Goal: Obtain resource: Download file/media

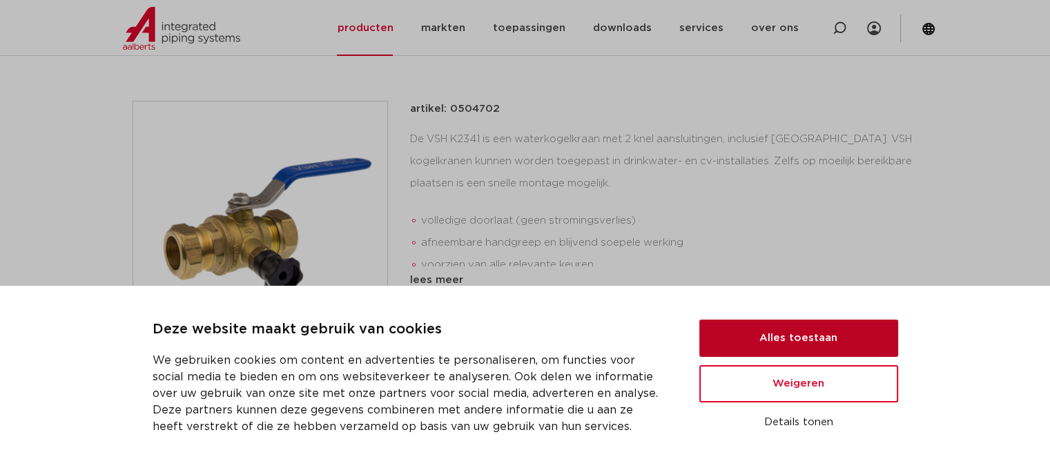
click at [849, 344] on button "Alles toestaan" at bounding box center [799, 338] width 199 height 37
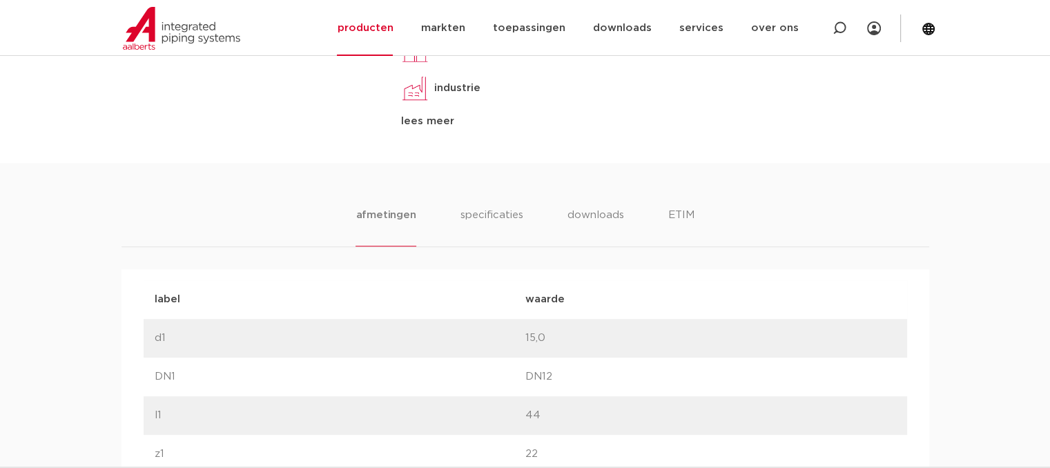
scroll to position [768, 0]
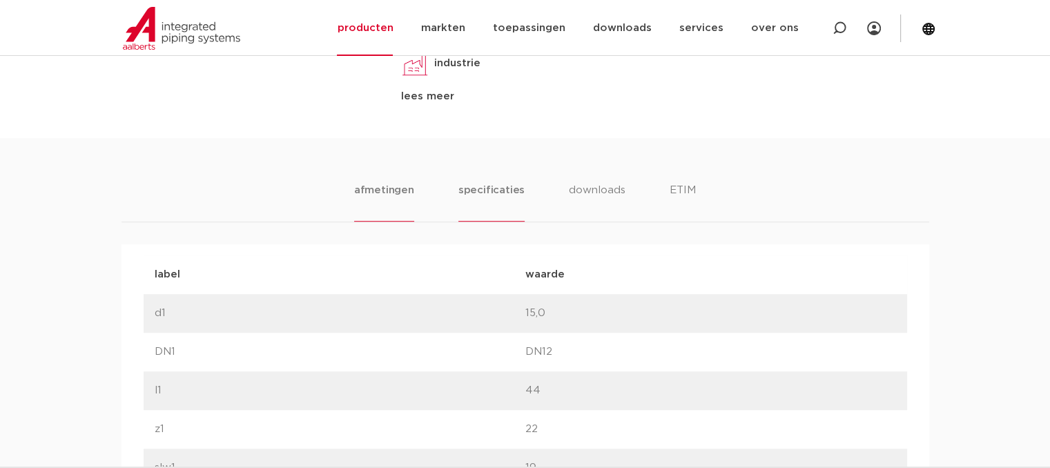
click at [486, 187] on li "specificaties" at bounding box center [492, 201] width 66 height 39
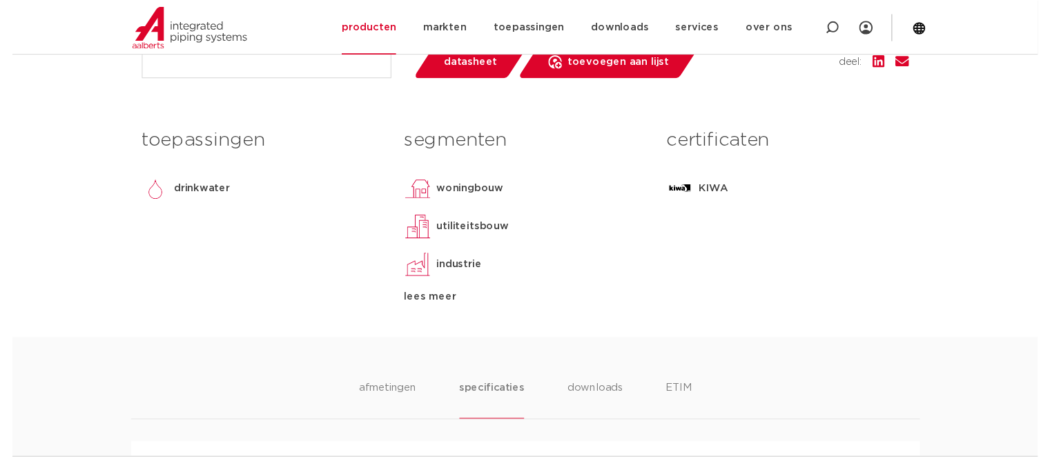
scroll to position [215, 0]
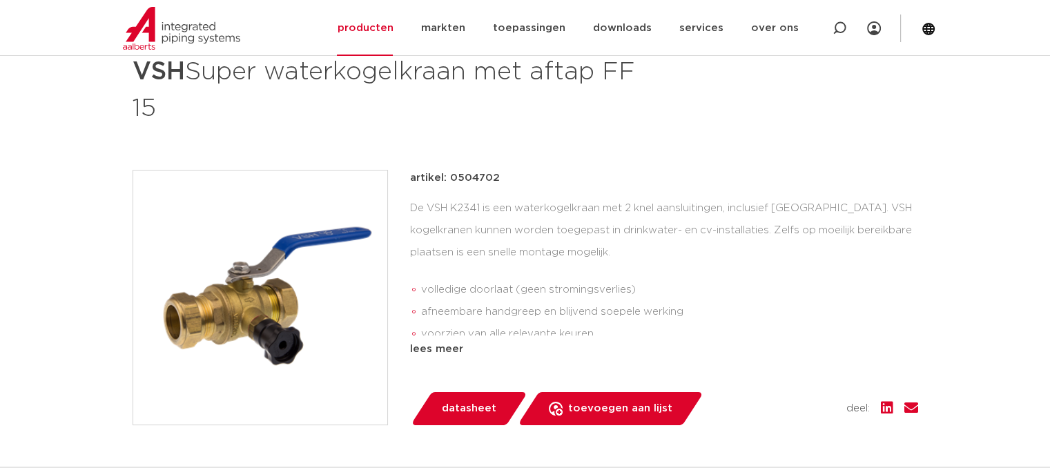
click at [437, 396] on link "datasheet" at bounding box center [468, 408] width 117 height 33
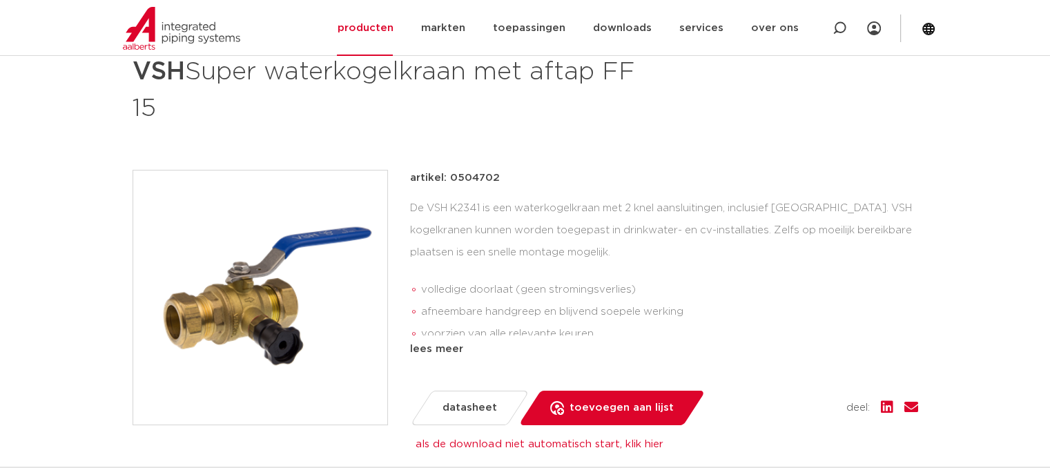
click at [428, 345] on div "lees meer" at bounding box center [664, 349] width 508 height 17
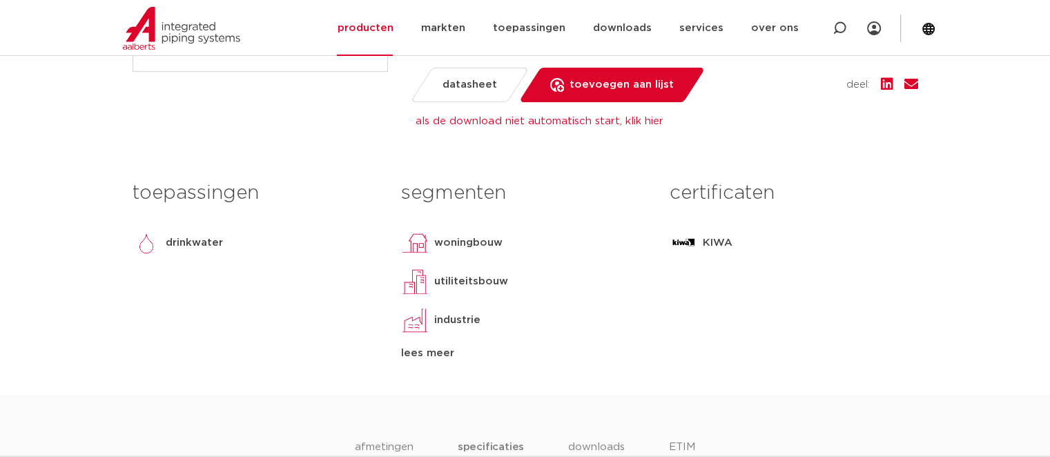
scroll to position [630, 0]
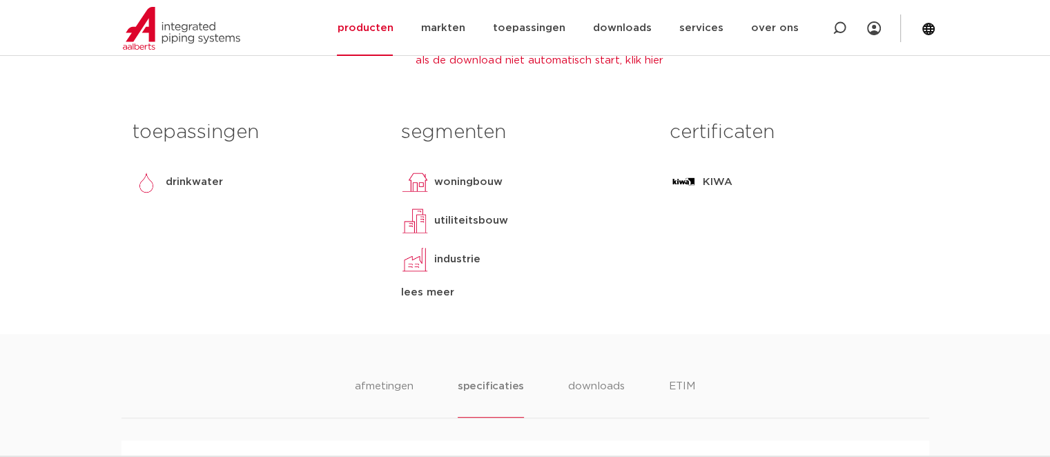
click at [700, 191] on div "KIWA" at bounding box center [794, 183] width 248 height 28
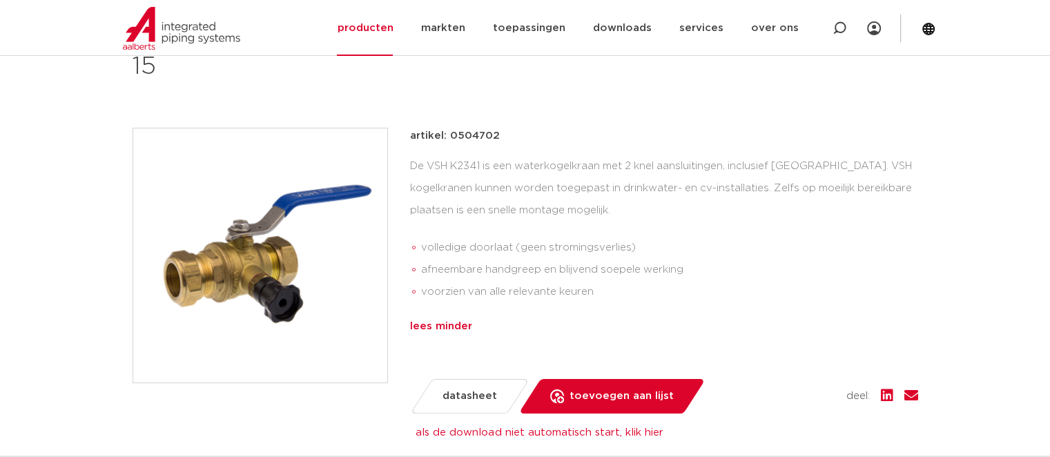
scroll to position [354, 0]
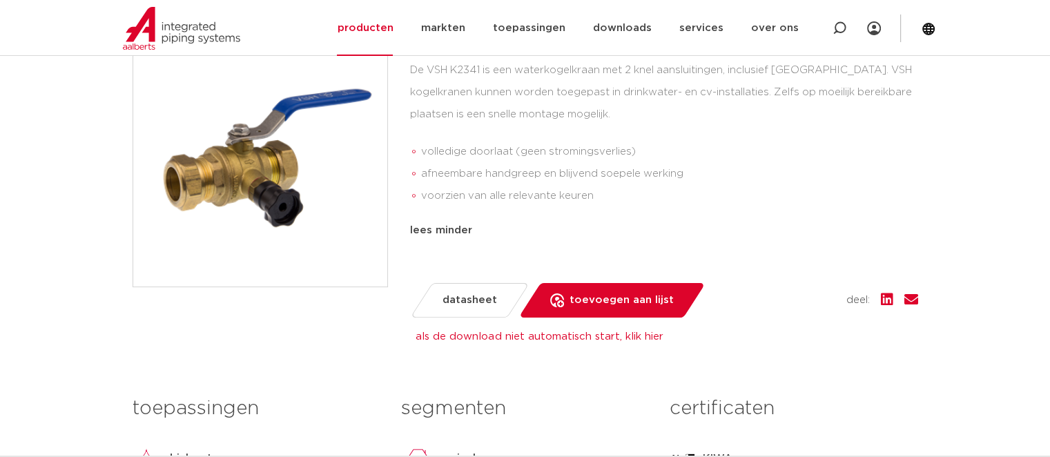
click at [486, 307] on span "datasheet" at bounding box center [470, 300] width 55 height 22
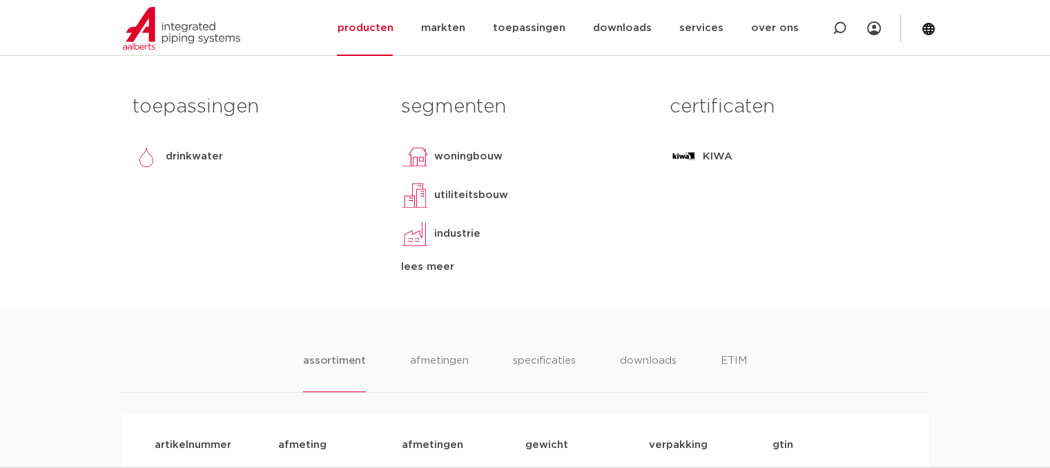
scroll to position [622, 0]
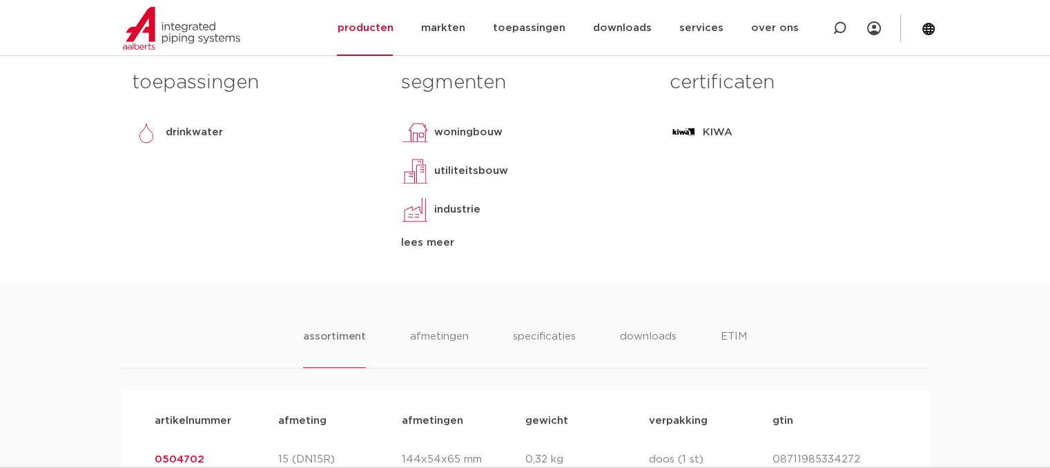
click at [714, 135] on p "KIWA" at bounding box center [718, 132] width 30 height 17
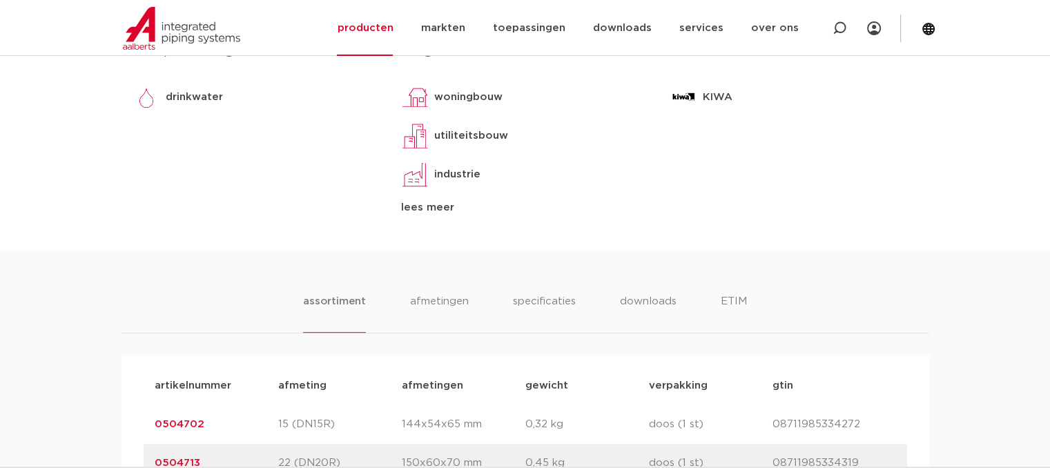
scroll to position [691, 0]
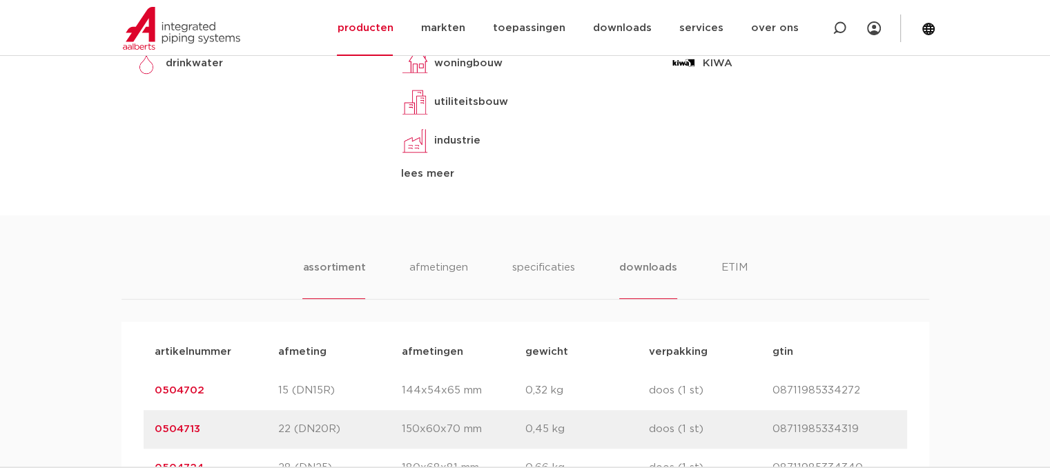
click at [641, 273] on li "downloads" at bounding box center [647, 279] width 57 height 39
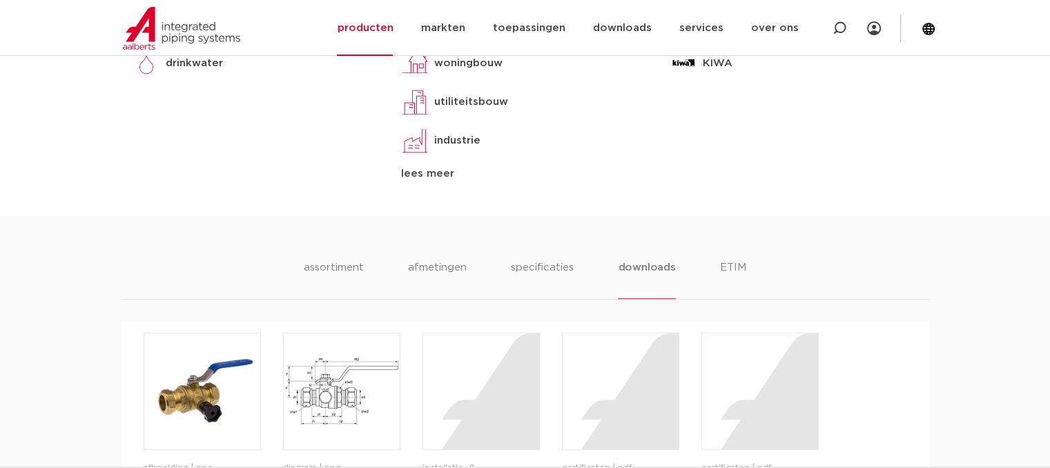
scroll to position [898, 0]
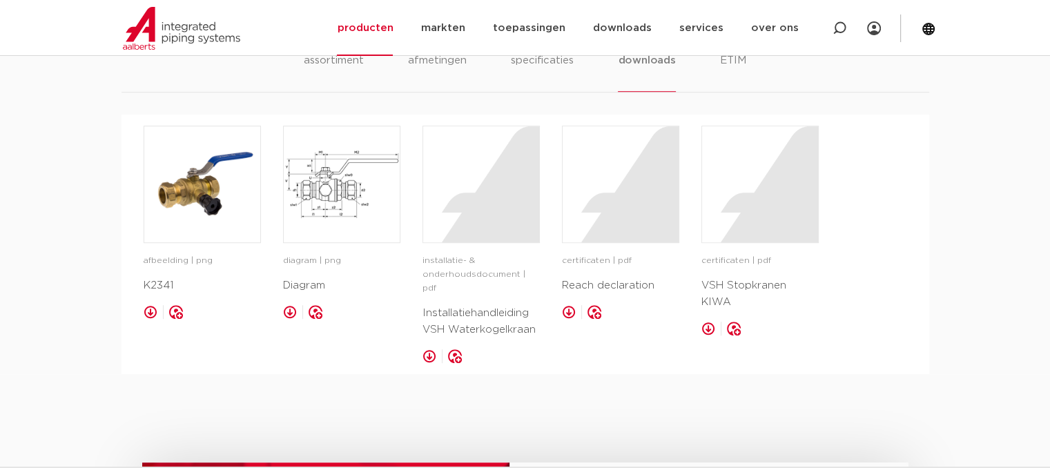
click at [431, 349] on link at bounding box center [430, 356] width 14 height 14
click at [564, 312] on link at bounding box center [569, 312] width 14 height 14
click at [708, 322] on link at bounding box center [709, 329] width 14 height 14
